Goal: Task Accomplishment & Management: Complete application form

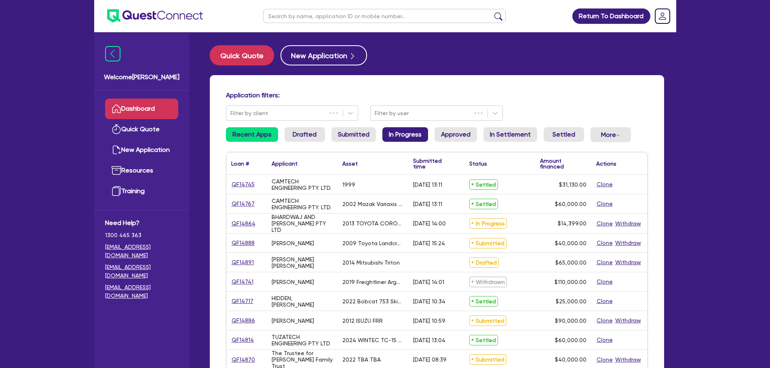
click at [417, 135] on link "In Progress" at bounding box center [406, 134] width 46 height 15
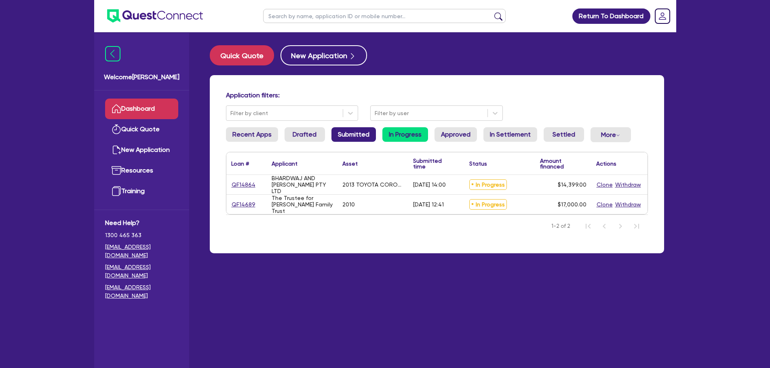
click at [342, 133] on link "Submitted" at bounding box center [354, 134] width 44 height 15
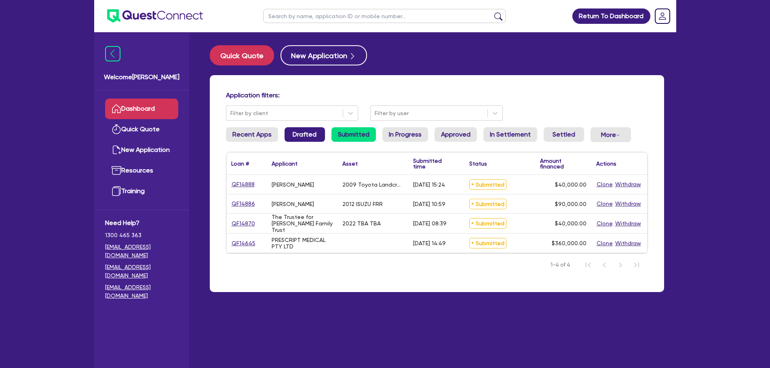
click at [307, 135] on link "Drafted" at bounding box center [305, 134] width 40 height 15
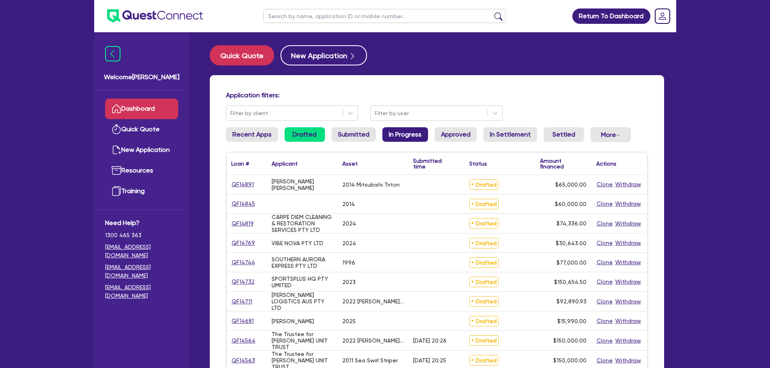
click at [404, 136] on link "In Progress" at bounding box center [406, 134] width 46 height 15
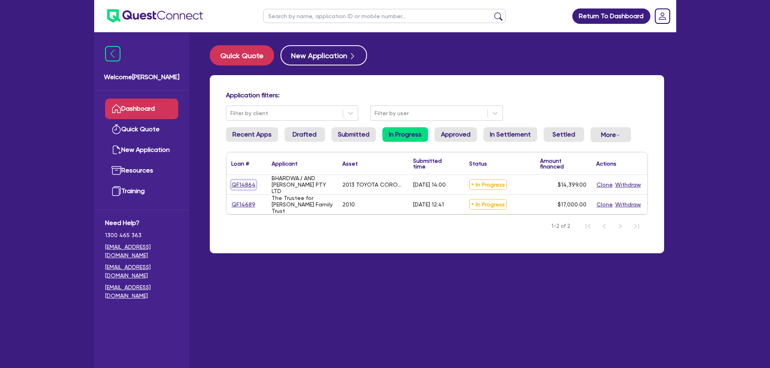
click at [245, 186] on link "QF14864" at bounding box center [243, 184] width 25 height 9
select select "CARS_AND_LIGHT_TRUCKS"
select select "PASSENGER_VEHICLES"
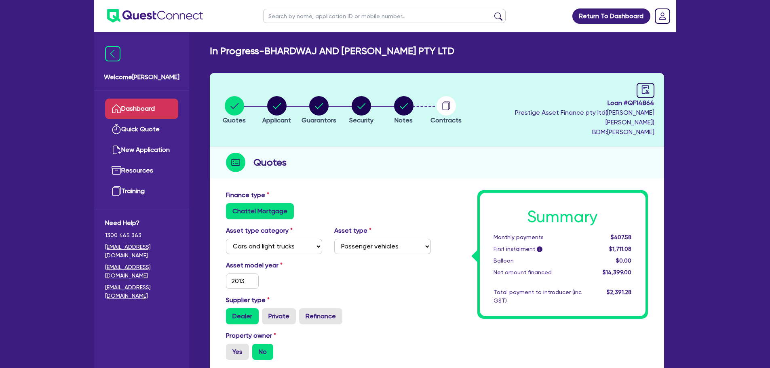
click at [161, 101] on link "Dashboard" at bounding box center [141, 109] width 73 height 21
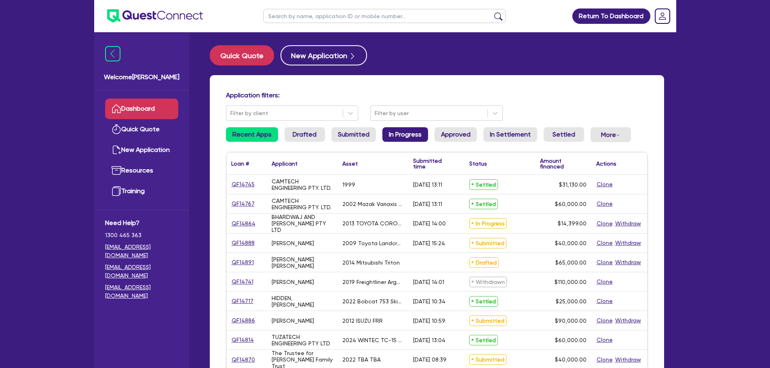
click at [402, 129] on link "In Progress" at bounding box center [406, 134] width 46 height 15
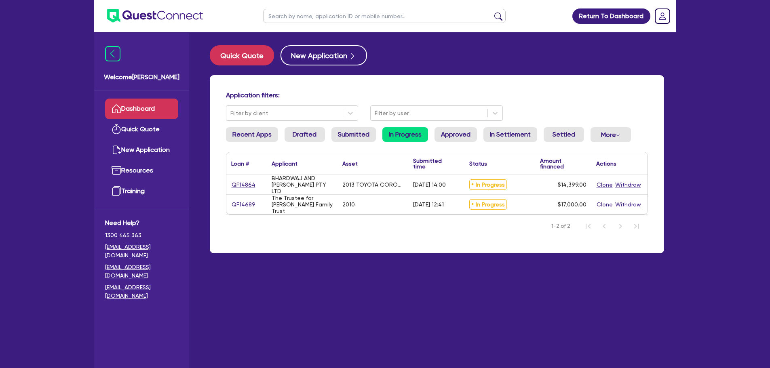
click at [256, 206] on div "QF14689" at bounding box center [246, 204] width 30 height 9
click at [241, 205] on link "QF14689" at bounding box center [243, 204] width 25 height 9
select select "PRIMARY_ASSETS"
select select "TRAILERS"
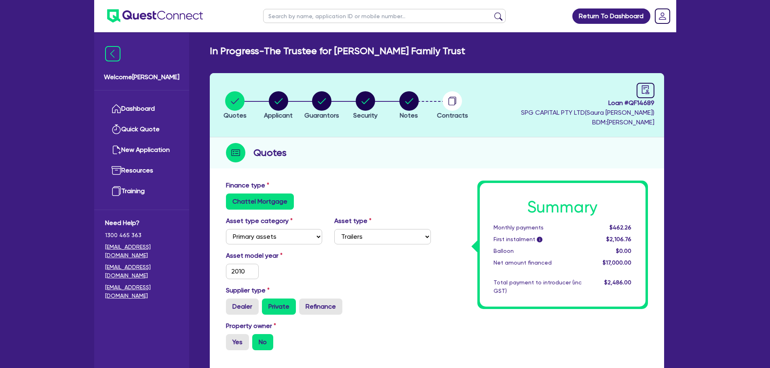
click at [145, 88] on div "Welcome [PERSON_NAME]" at bounding box center [141, 61] width 95 height 57
click at [146, 105] on link "Dashboard" at bounding box center [141, 109] width 73 height 21
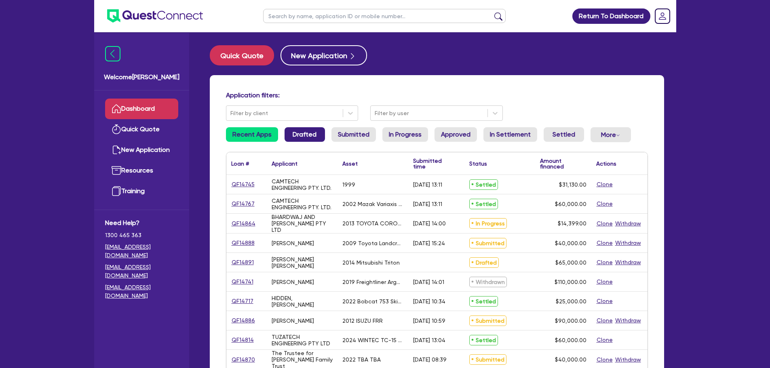
click at [290, 134] on link "Drafted" at bounding box center [305, 134] width 40 height 15
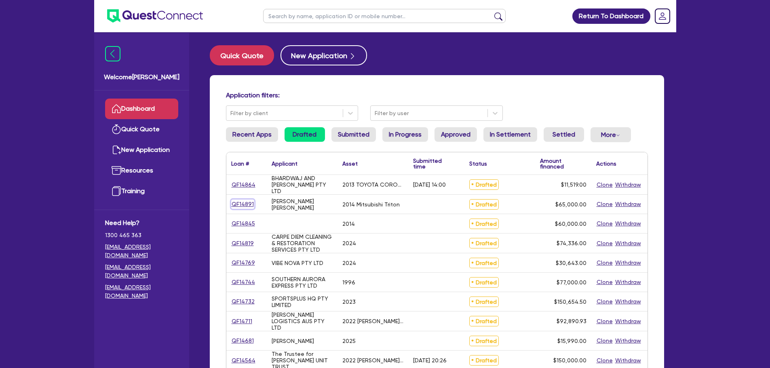
click at [238, 204] on link "QF14891" at bounding box center [242, 204] width 23 height 9
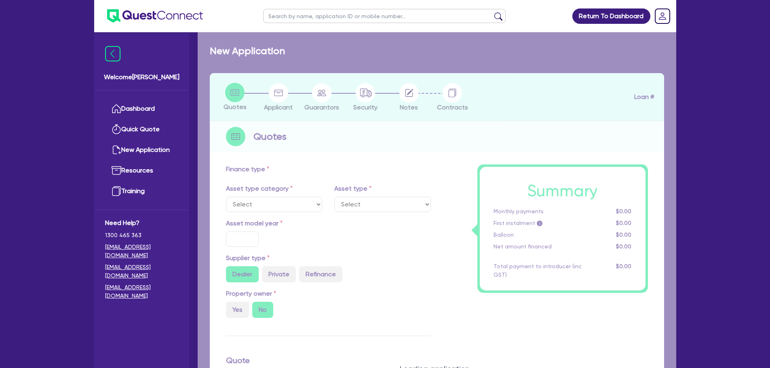
select select "CARS_AND_LIGHT_TRUCKS"
type input "2014"
radio input "false"
radio input "true"
type input "65,000"
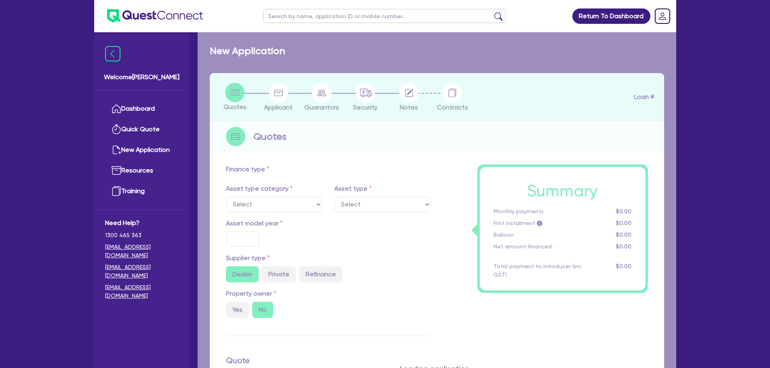
type input "5"
type input "3,250"
type input "17"
select select "PASSENGER_VEHICLES"
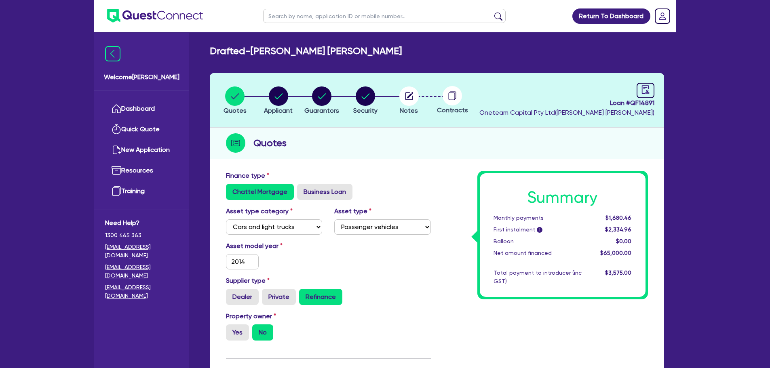
click at [387, 96] on li "Security" at bounding box center [366, 100] width 44 height 28
click at [407, 95] on circle "button" at bounding box center [409, 96] width 19 height 19
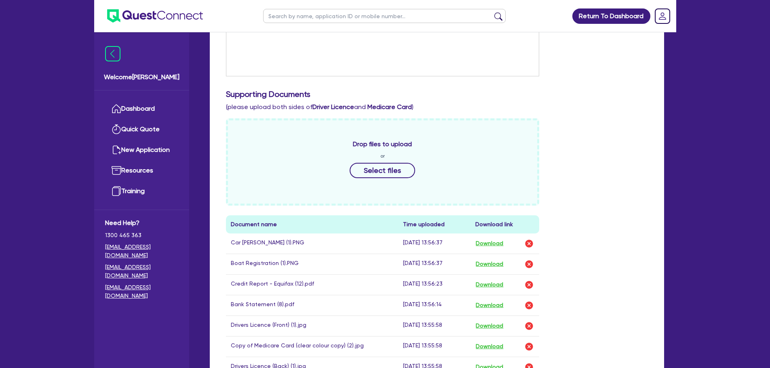
scroll to position [202, 0]
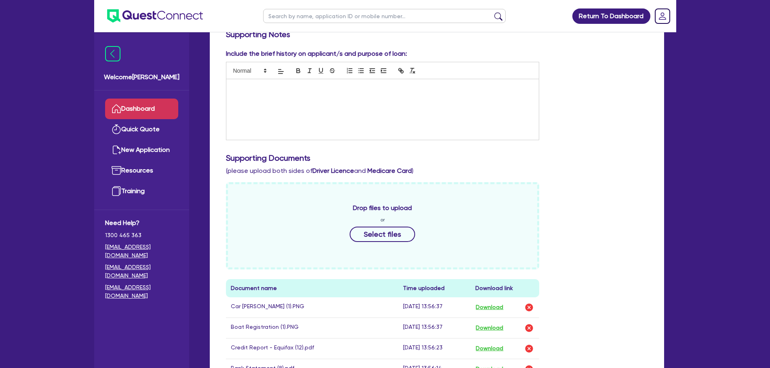
click at [132, 104] on link "Dashboard" at bounding box center [141, 109] width 73 height 21
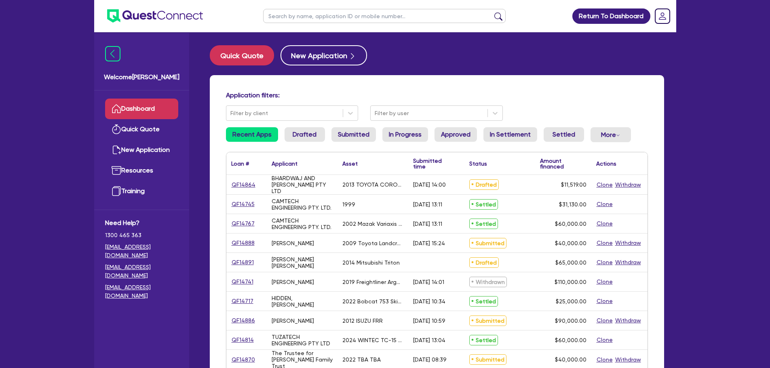
click at [315, 14] on input "text" at bounding box center [384, 16] width 243 height 14
type input "aim"
click at [492, 12] on button "submit" at bounding box center [498, 17] width 13 height 11
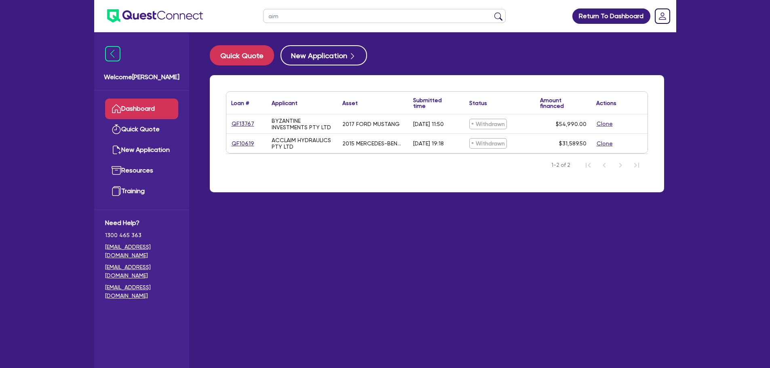
click at [140, 108] on link "Dashboard" at bounding box center [141, 109] width 73 height 21
